Goal: Information Seeking & Learning: Learn about a topic

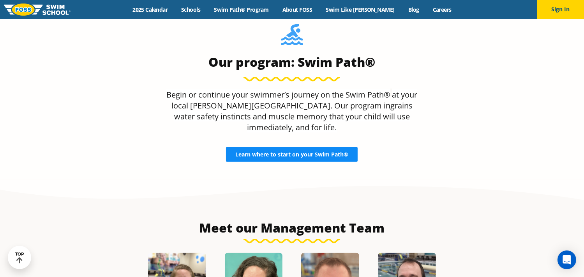
scroll to position [713, 0]
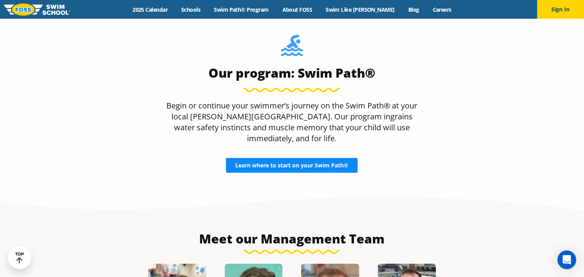
click at [271, 163] on span "Learn where to start on your Swim Path®" at bounding box center [292, 165] width 113 height 5
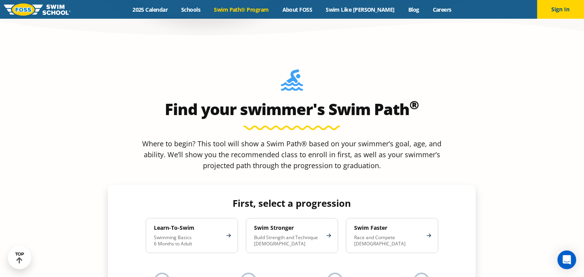
scroll to position [663, 0]
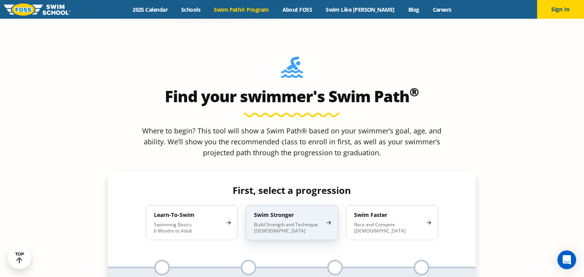
click at [294, 221] on p "Build Strength and Technique 5-13 Years Old" at bounding box center [288, 227] width 68 height 12
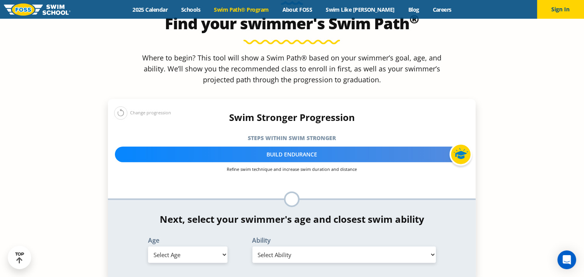
scroll to position [741, 0]
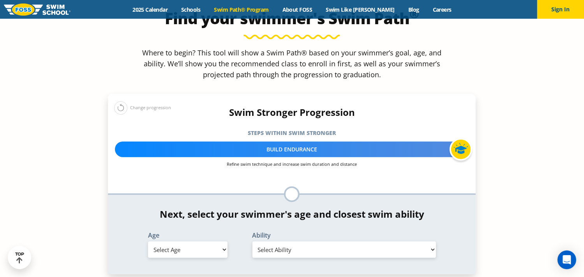
click at [225, 241] on select "Select Age [DEMOGRAPHIC_DATA] months - 1 year 1 year 2 years 3 years 4 years 5 …" at bounding box center [188, 249] width 80 height 16
select select "12-years-"
click at [148, 241] on select "Select Age [DEMOGRAPHIC_DATA] months - 1 year 1 year 2 years 3 years 4 years 5 …" at bounding box center [188, 249] width 80 height 16
click at [433, 241] on select "Select Ability First in-water experience When in the water, reliant on a life j…" at bounding box center [345, 249] width 184 height 16
select select "12-years--swims-each-stroke-front-crawl-and-backstroke-75-ft-and-breaststroke-b…"
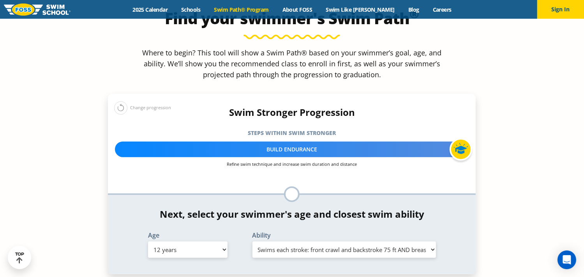
click at [253, 241] on select "Select Ability First in-water experience When in the water, reliant on a life j…" at bounding box center [345, 249] width 184 height 16
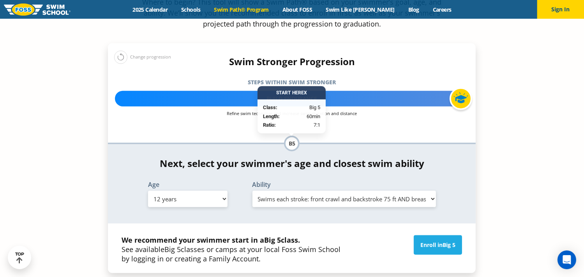
scroll to position [780, 0]
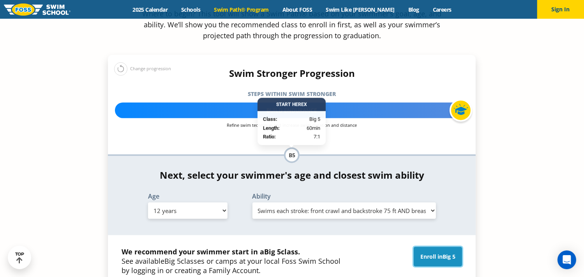
click at [446, 253] on span "Big 5" at bounding box center [449, 256] width 13 height 7
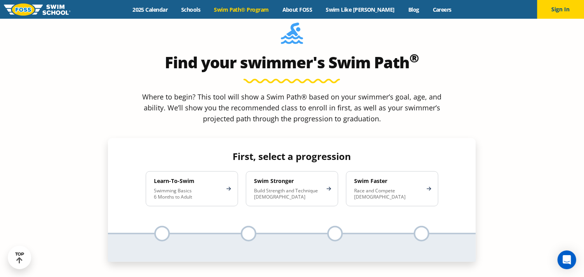
scroll to position [702, 0]
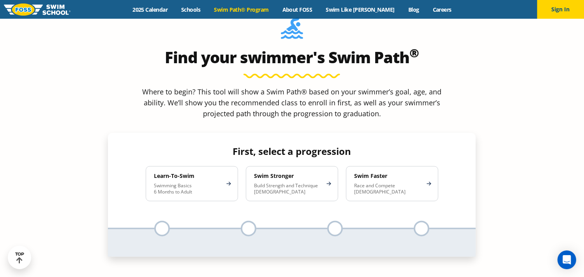
click at [371, 182] on p "Race and Compete 8-17 Years Old" at bounding box center [388, 188] width 68 height 12
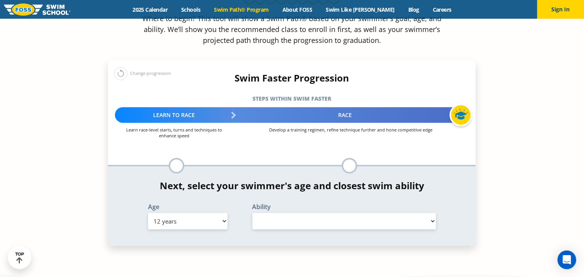
scroll to position [780, 0]
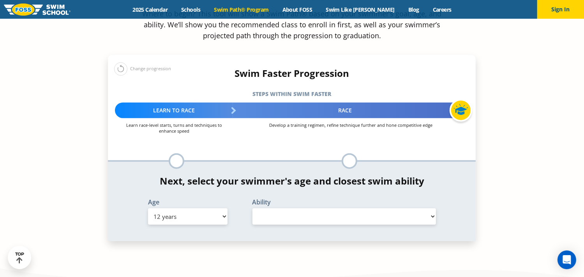
click at [434, 208] on select "Select Ability" at bounding box center [345, 216] width 184 height 16
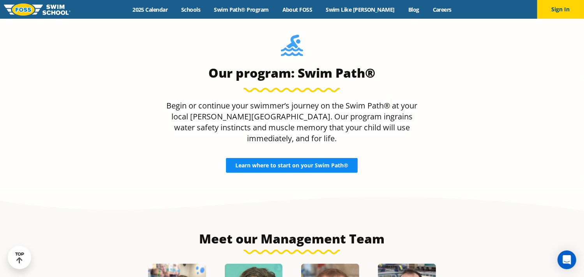
click at [308, 163] on span "Learn where to start on your Swim Path®" at bounding box center [292, 165] width 113 height 5
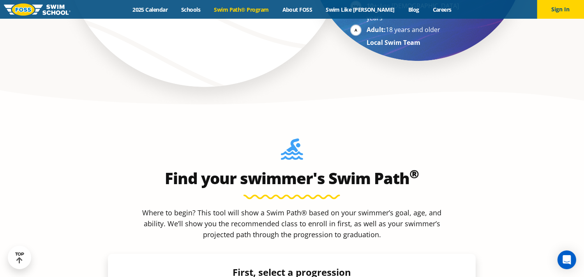
scroll to position [624, 0]
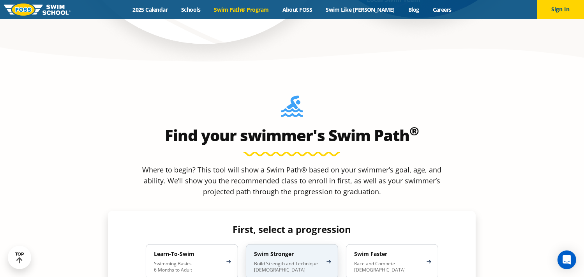
click at [278, 260] on p "Build Strength and Technique [DEMOGRAPHIC_DATA]" at bounding box center [288, 266] width 68 height 12
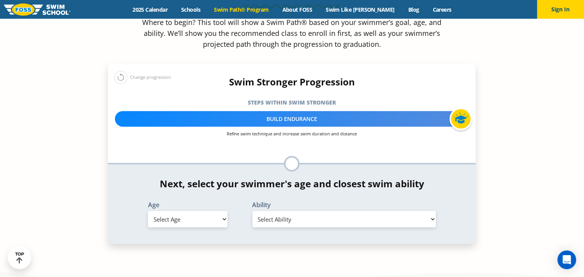
scroll to position [780, 0]
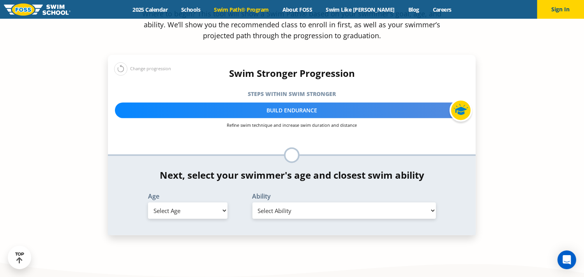
click at [432, 202] on select "Select Ability" at bounding box center [345, 210] width 184 height 16
click at [284, 202] on select "Select Ability" at bounding box center [345, 210] width 184 height 16
click at [225, 202] on select "Select Age 6 months - 1 year 1 year 2 years 3 years 4 years 5 years 6 years 7 y…" at bounding box center [188, 210] width 80 height 16
select select "12-years-"
click at [148, 202] on select "Select Age 6 months - 1 year 1 year 2 years 3 years 4 years 5 years 6 years 7 y…" at bounding box center [188, 210] width 80 height 16
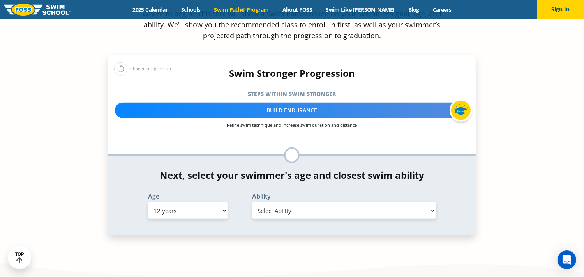
click at [431, 202] on select "Select Ability First in-water experience When in the water, reliant on a life j…" at bounding box center [345, 210] width 184 height 16
select select "12-years--swims-each-stroke-front-crawl-and-backstroke-75-ft-and-breaststroke-b…"
click at [253, 202] on select "Select Ability First in-water experience When in the water, reliant on a life j…" at bounding box center [345, 210] width 184 height 16
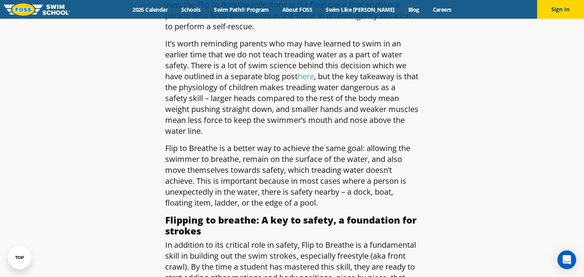
scroll to position [390, 0]
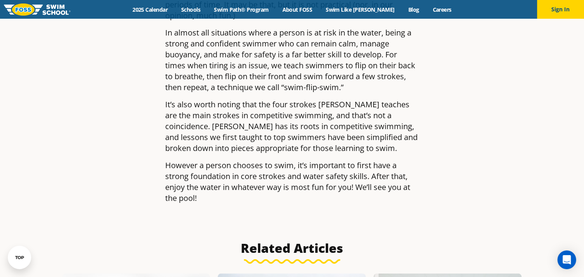
scroll to position [1833, 0]
